Goal: Task Accomplishment & Management: Manage account settings

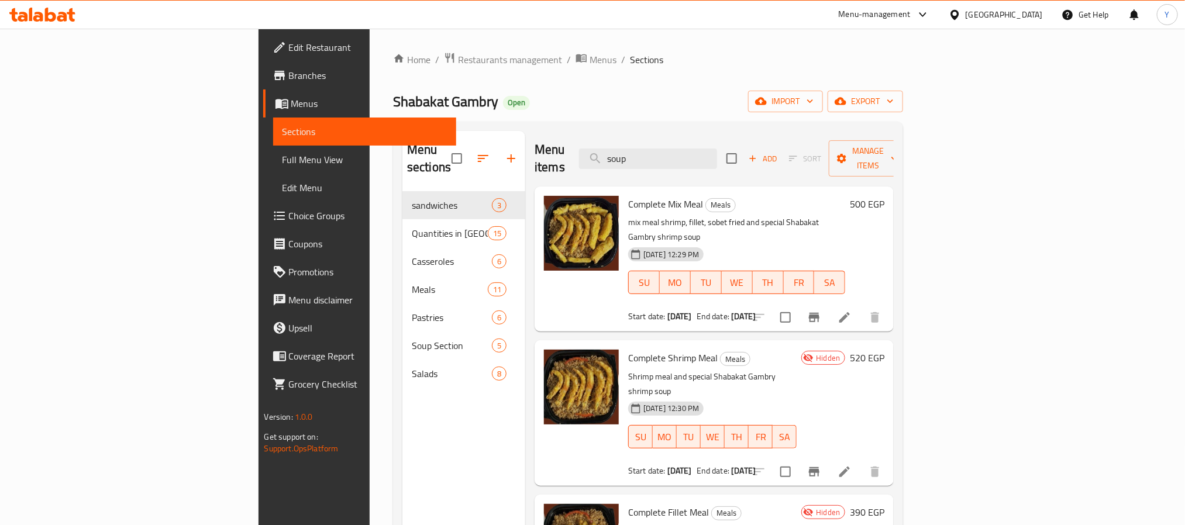
type input "soup"
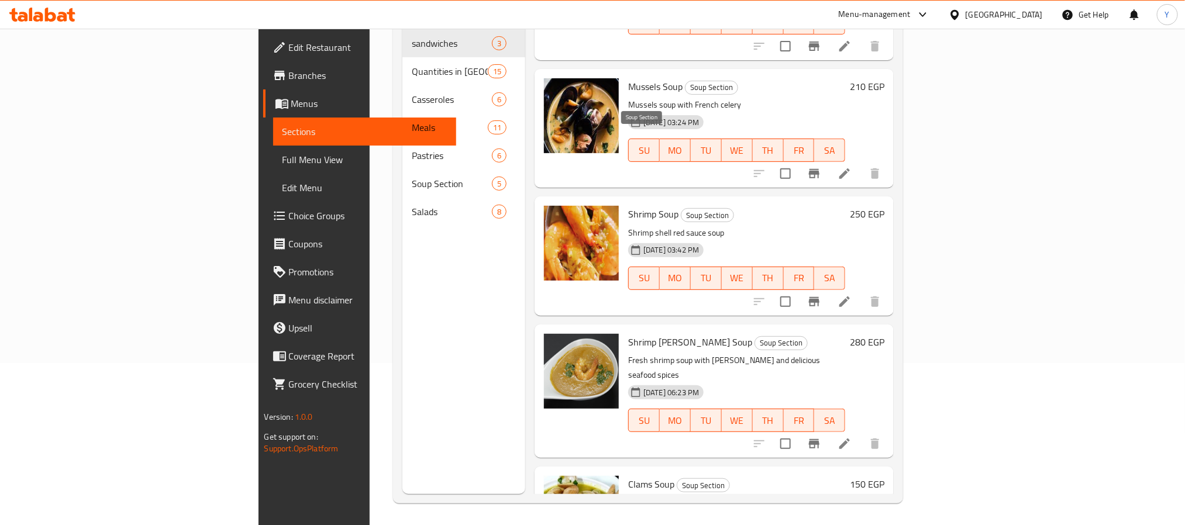
scroll to position [164, 0]
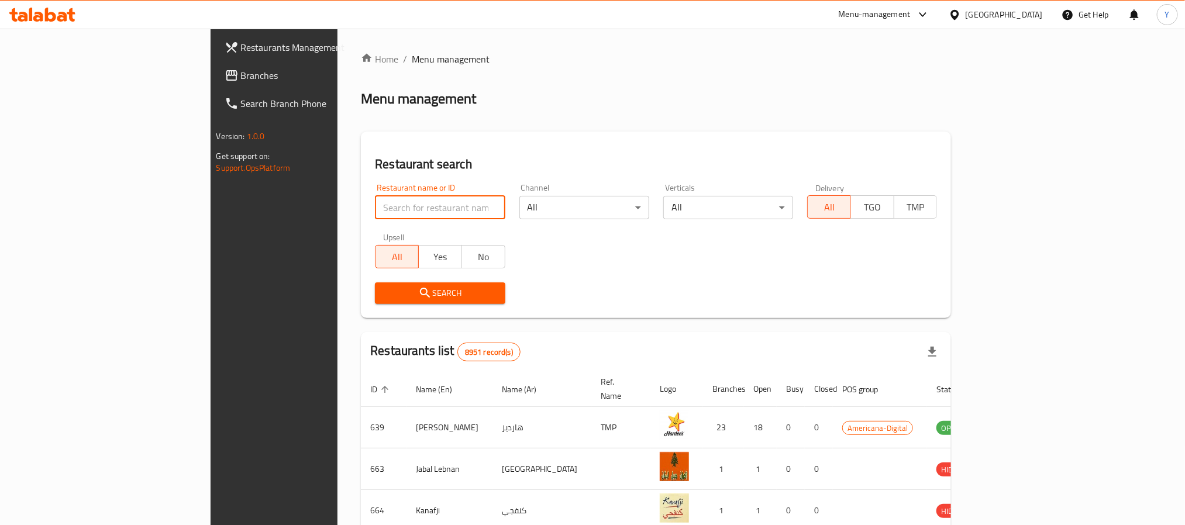
click at [375, 209] on input "search" at bounding box center [440, 207] width 130 height 23
paste input "loz and snobar"
type input "loz and snobar"
click button "Search" at bounding box center [440, 294] width 130 height 22
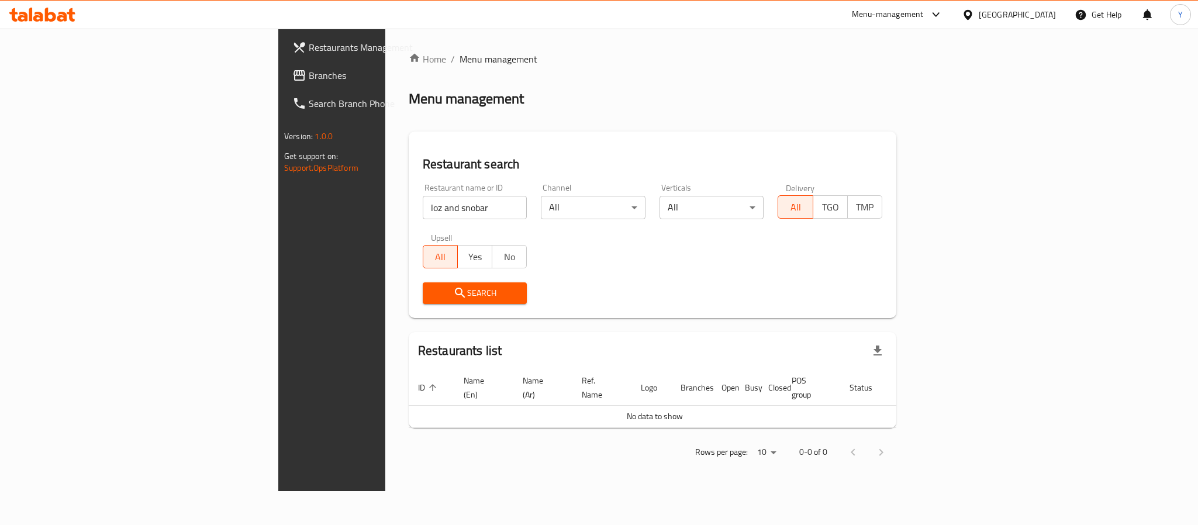
click at [423, 197] on input "loz and snobar" at bounding box center [475, 207] width 105 height 23
drag, startPoint x: 306, startPoint y: 197, endPoint x: 23, endPoint y: 167, distance: 284.7
click at [423, 197] on input "loz and snobar" at bounding box center [475, 207] width 105 height 23
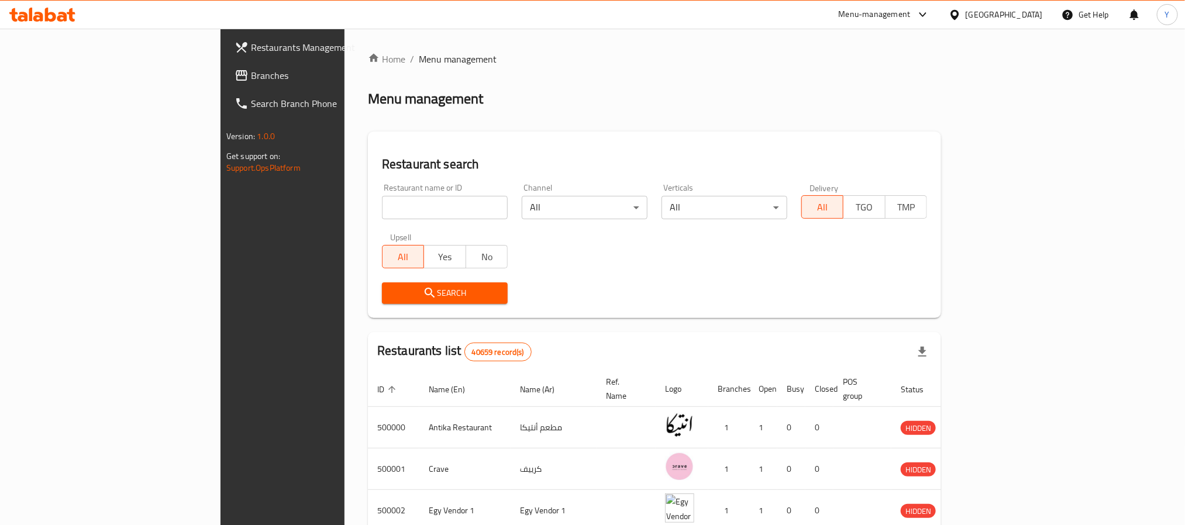
click at [382, 192] on div "Restaurant name or ID Restaurant name or ID" at bounding box center [445, 202] width 126 height 36
click at [382, 194] on div "Restaurant name or ID Restaurant name or ID" at bounding box center [445, 202] width 126 height 36
click at [382, 209] on input "search" at bounding box center [445, 207] width 126 height 23
paste input "609827"
type input "609827"
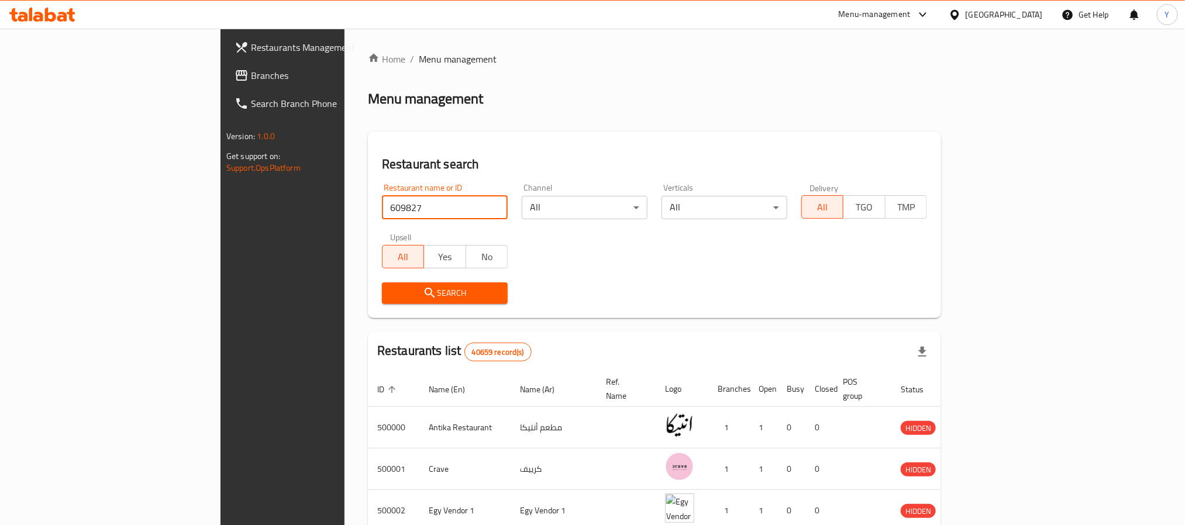
click button "Search" at bounding box center [445, 294] width 126 height 22
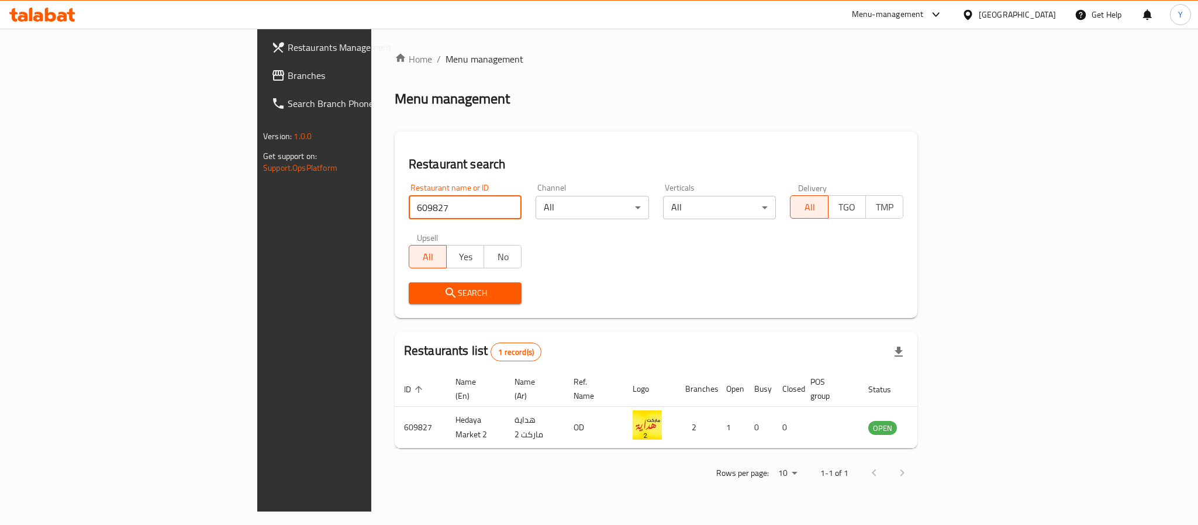
click at [572, 393] on th "Ref. Name" at bounding box center [593, 389] width 59 height 36
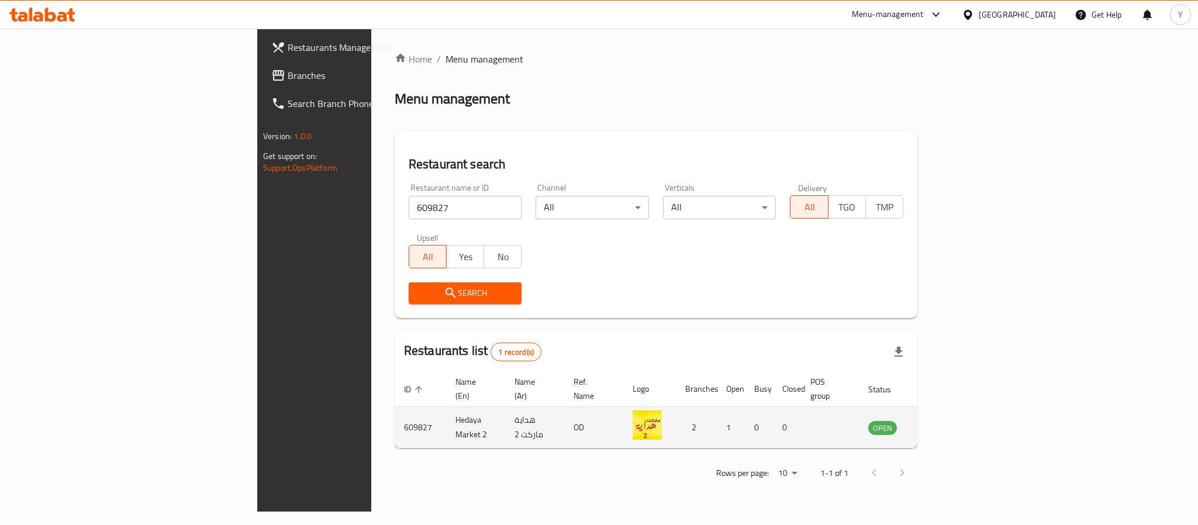
click at [961, 407] on td "enhanced table" at bounding box center [941, 428] width 40 height 42
click at [952, 421] on link "enhanced table" at bounding box center [941, 428] width 22 height 14
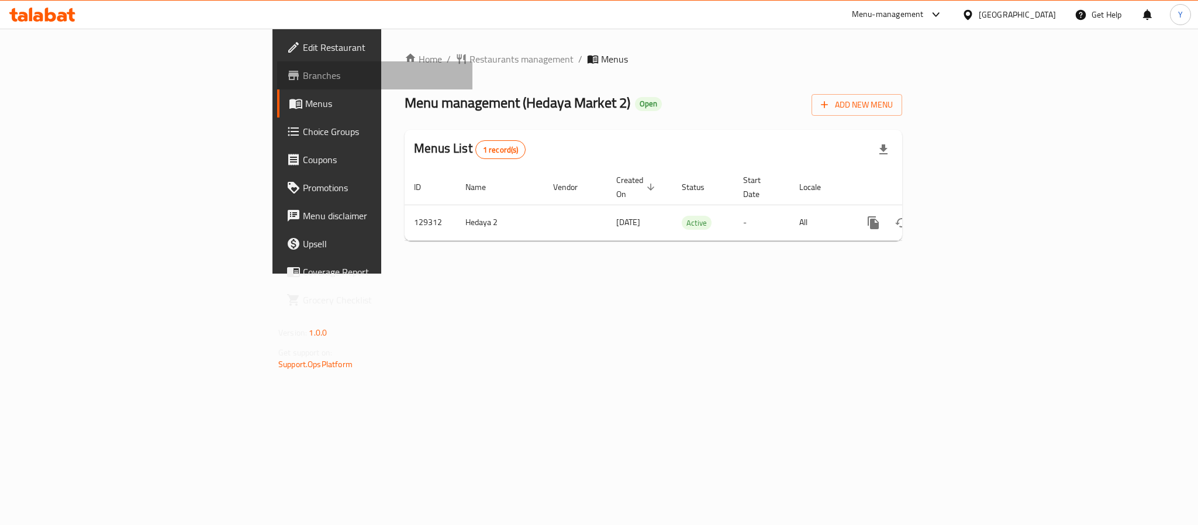
click at [303, 69] on span "Branches" at bounding box center [383, 75] width 160 height 14
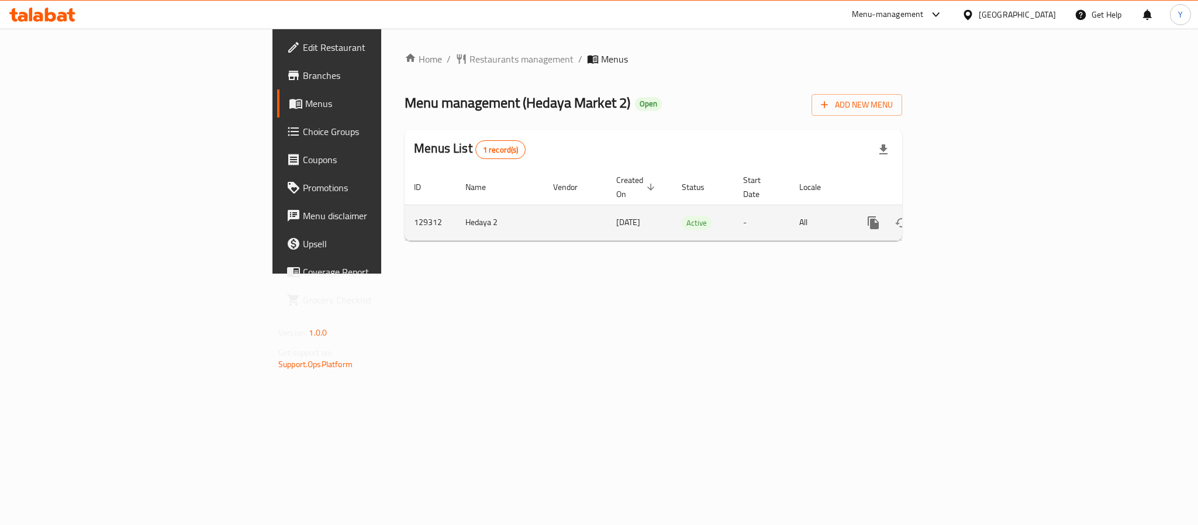
click at [965, 216] on icon "enhanced table" at bounding box center [958, 223] width 14 height 14
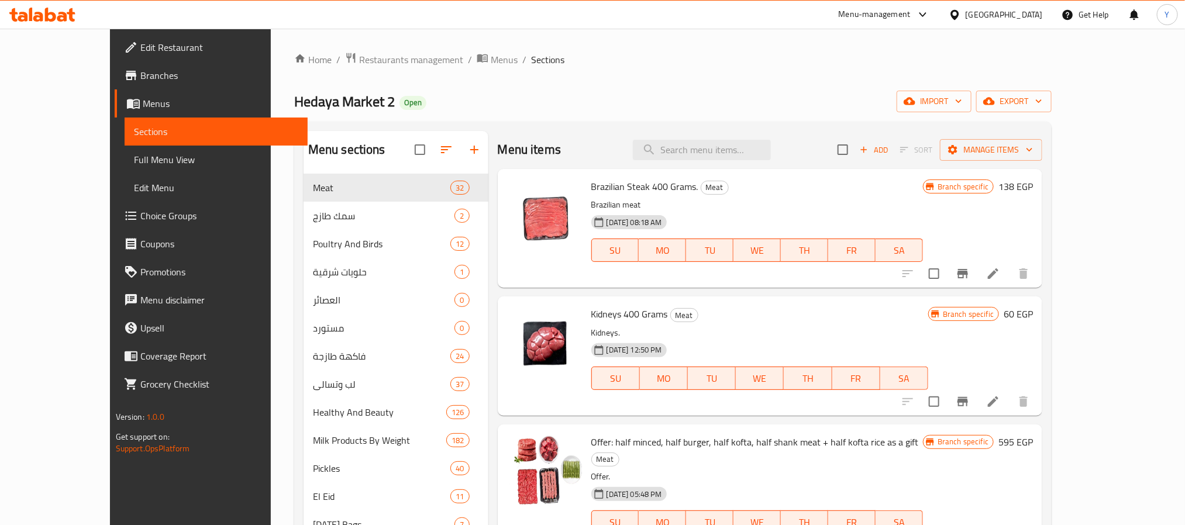
click at [525, 106] on div "Hedaya Market 2 Open import export" at bounding box center [673, 102] width 758 height 22
click at [639, 137] on div "Menu items Add Sort Manage items" at bounding box center [770, 150] width 545 height 38
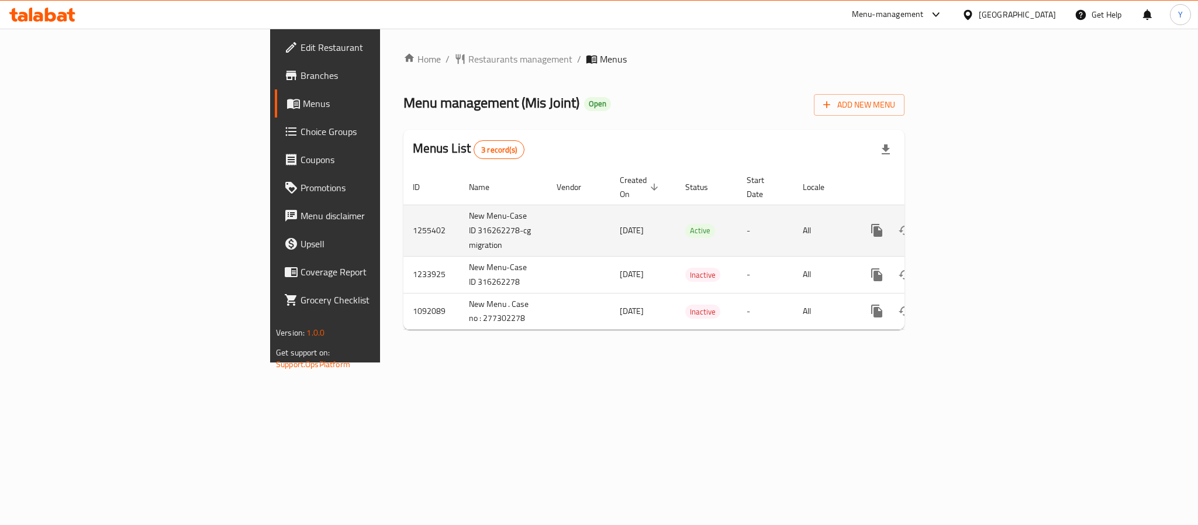
click at [967, 225] on icon "enhanced table" at bounding box center [961, 230] width 11 height 11
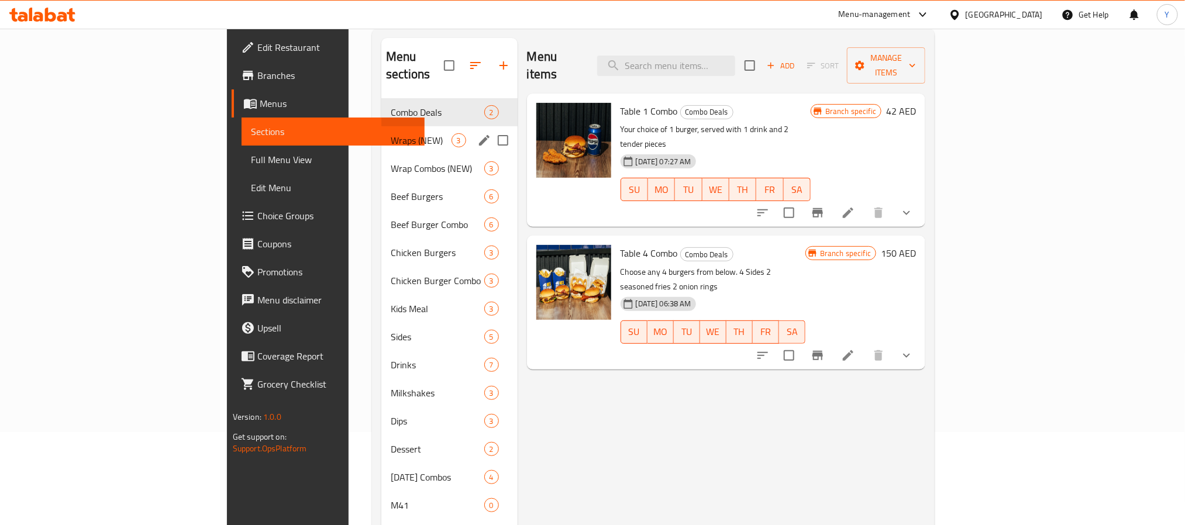
scroll to position [164, 0]
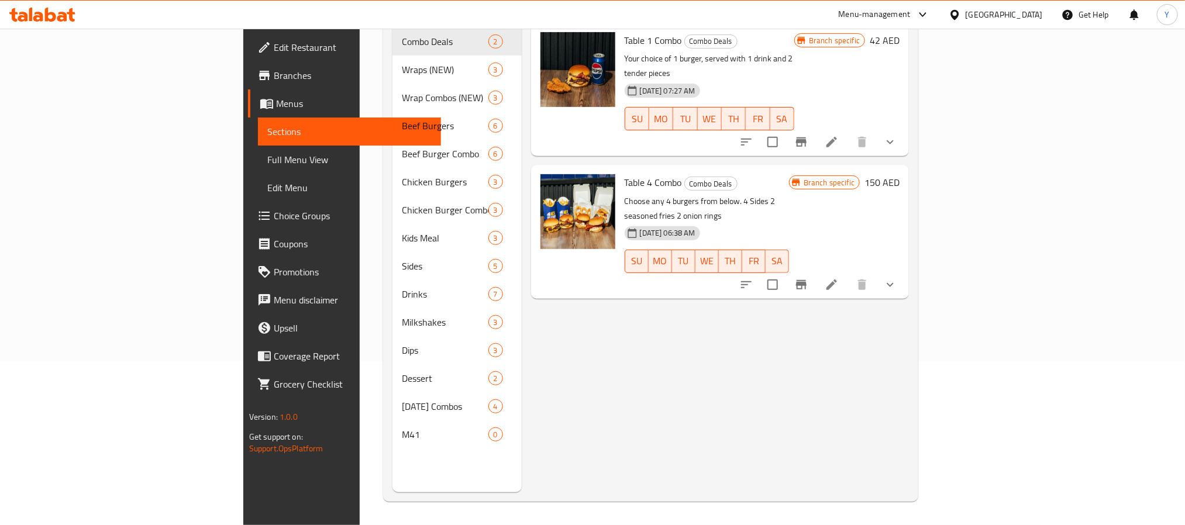
click at [274, 76] on span "Branches" at bounding box center [353, 75] width 158 height 14
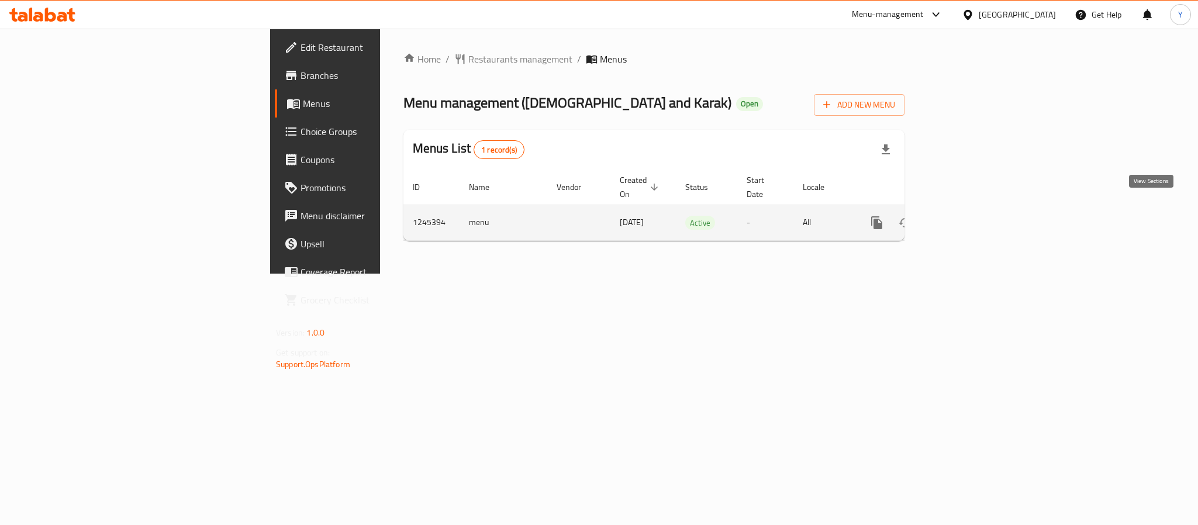
click at [976, 209] on link "enhanced table" at bounding box center [962, 223] width 28 height 28
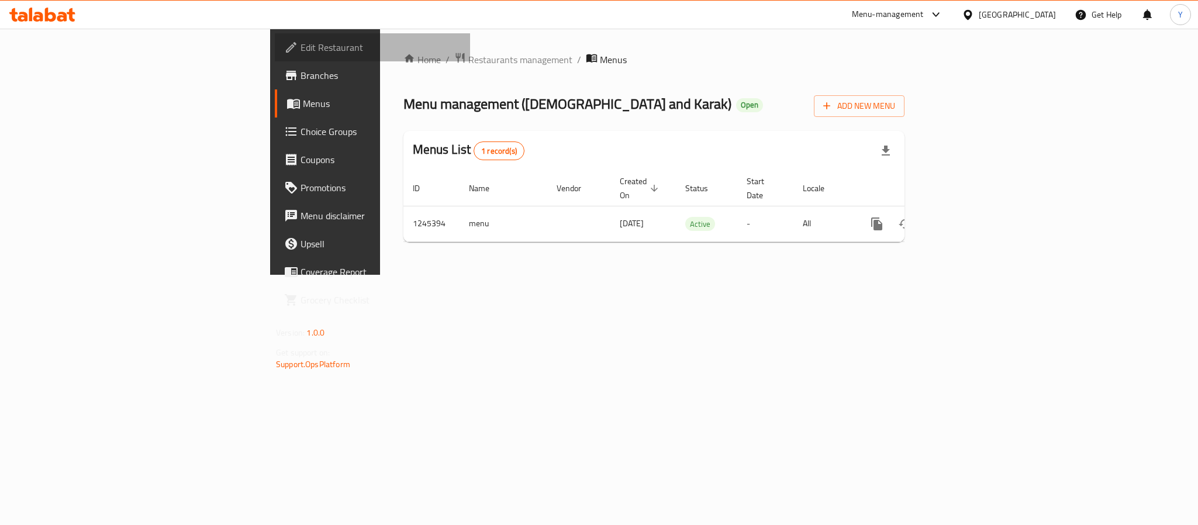
click at [301, 53] on span "Edit Restaurant" at bounding box center [381, 47] width 160 height 14
